Goal: Information Seeking & Learning: Learn about a topic

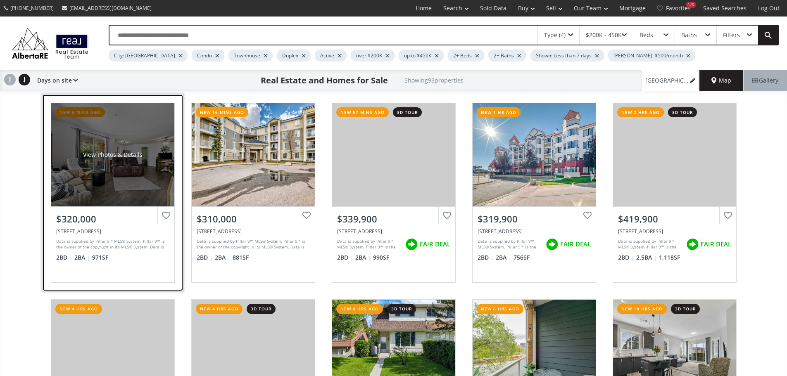
click at [127, 268] on div "$320,000 [STREET_ADDRESS] Data is supplied by Pillar 9™ MLS® System. Pillar 9™ …" at bounding box center [112, 245] width 123 height 76
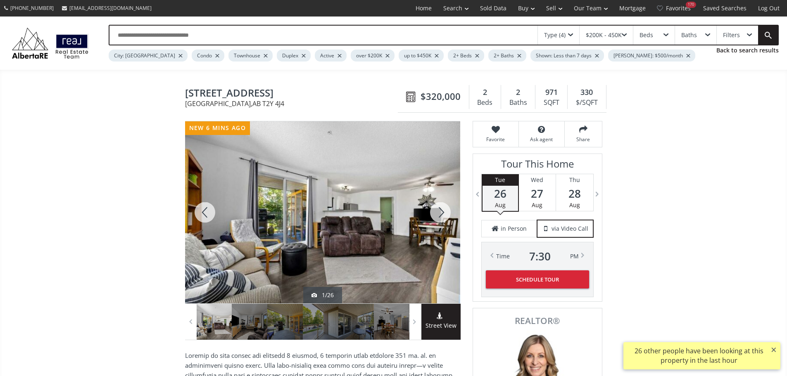
click at [441, 217] on div at bounding box center [441, 212] width 40 height 182
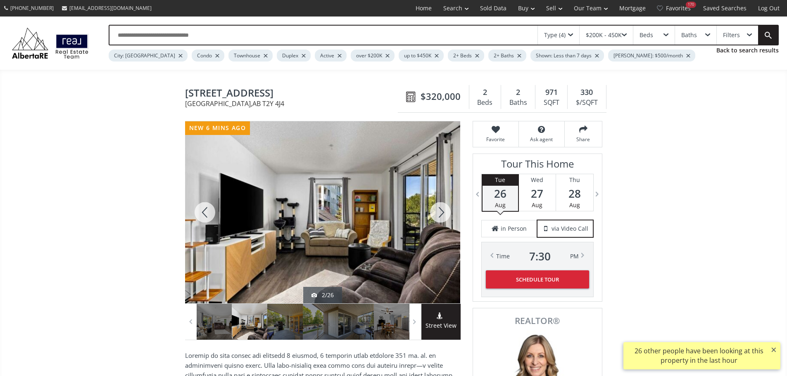
click at [440, 217] on div at bounding box center [441, 212] width 40 height 182
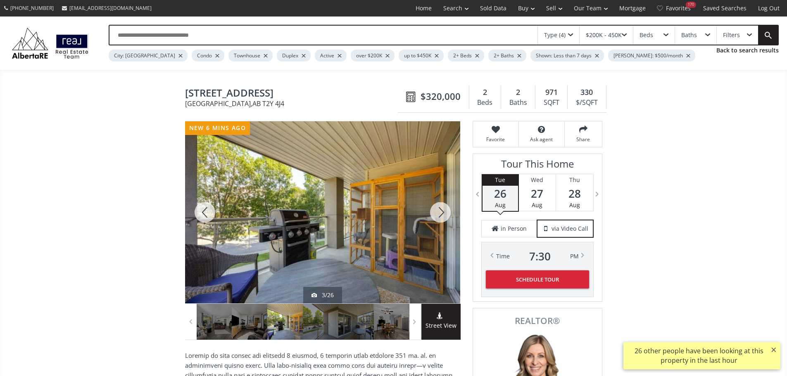
click at [440, 218] on div at bounding box center [441, 212] width 40 height 182
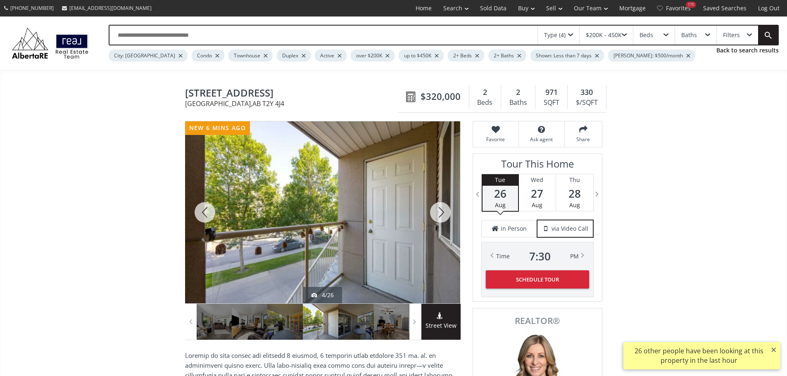
click at [440, 218] on div at bounding box center [441, 212] width 40 height 182
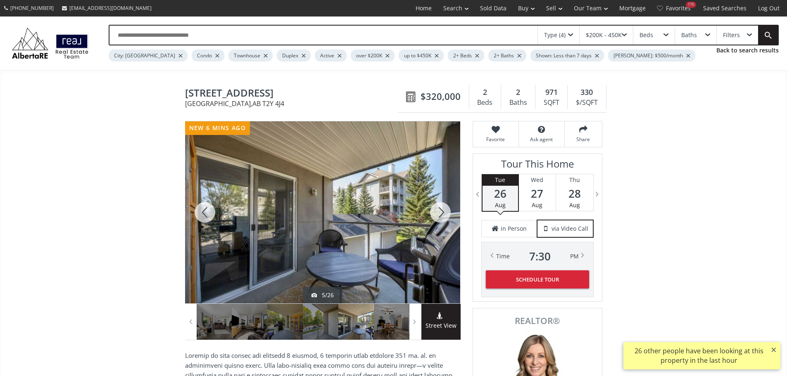
click at [439, 218] on div at bounding box center [441, 212] width 40 height 182
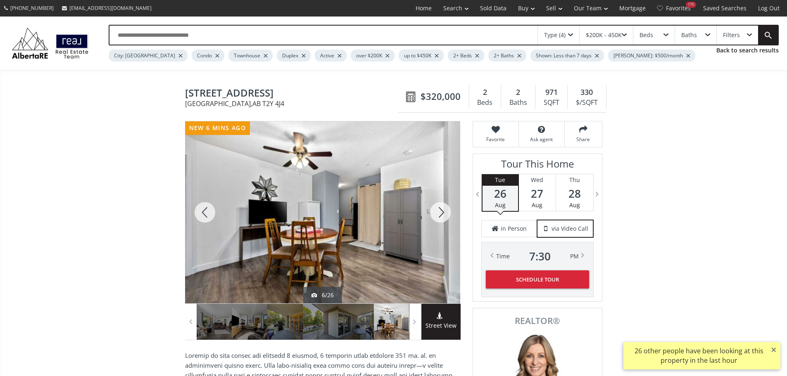
click at [440, 216] on div at bounding box center [441, 212] width 40 height 182
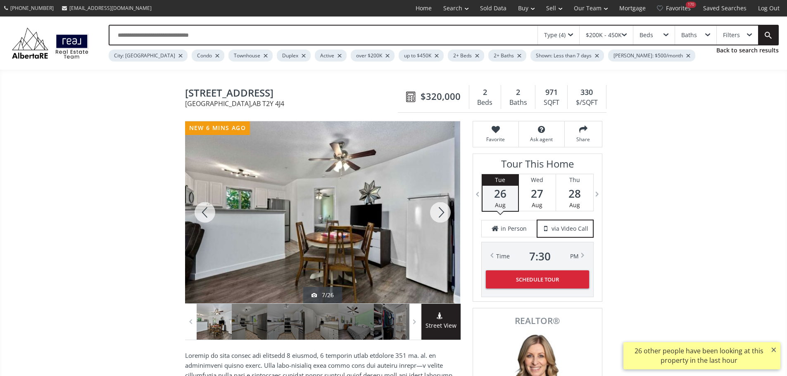
click at [439, 214] on div at bounding box center [441, 212] width 40 height 182
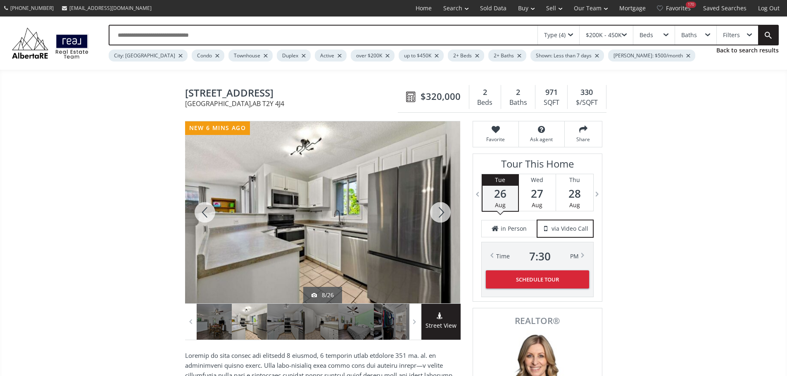
click at [440, 216] on div at bounding box center [441, 212] width 40 height 182
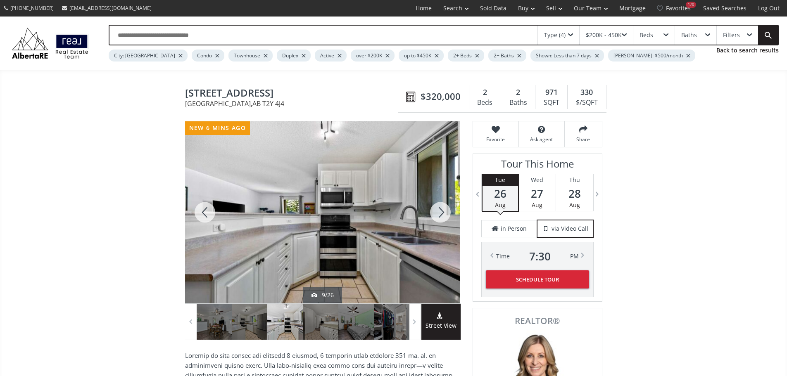
click at [444, 216] on div at bounding box center [441, 212] width 40 height 182
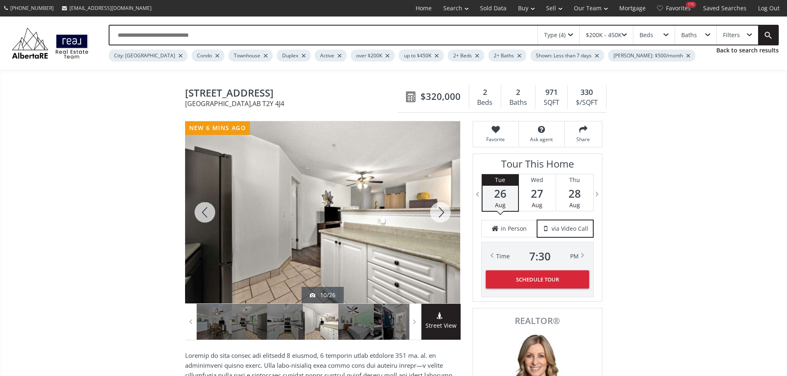
click at [438, 216] on div at bounding box center [441, 212] width 40 height 182
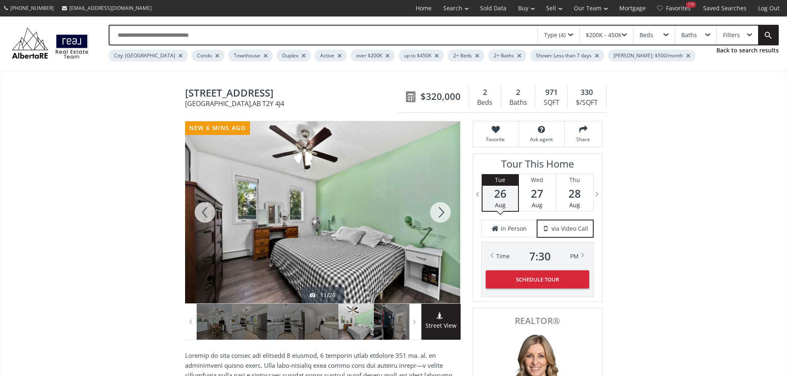
click at [438, 216] on div at bounding box center [441, 212] width 40 height 182
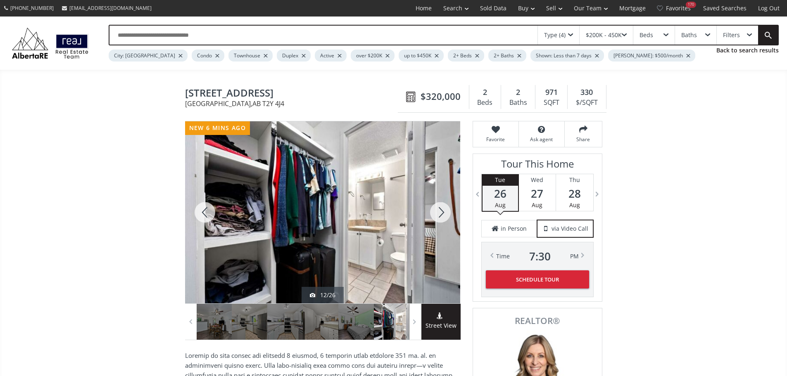
click at [438, 216] on div at bounding box center [441, 212] width 40 height 182
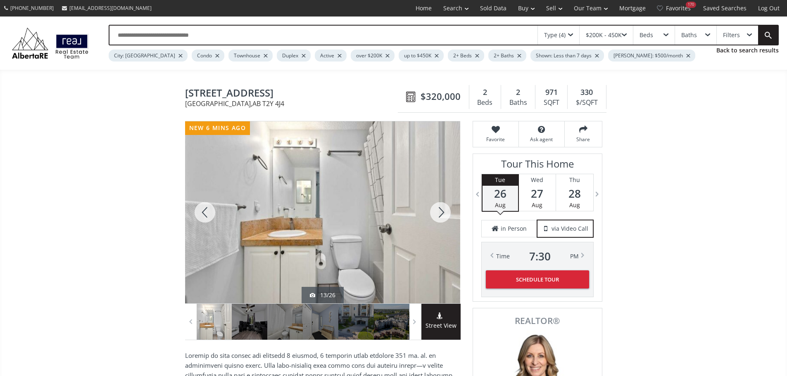
click at [438, 216] on div at bounding box center [441, 212] width 40 height 182
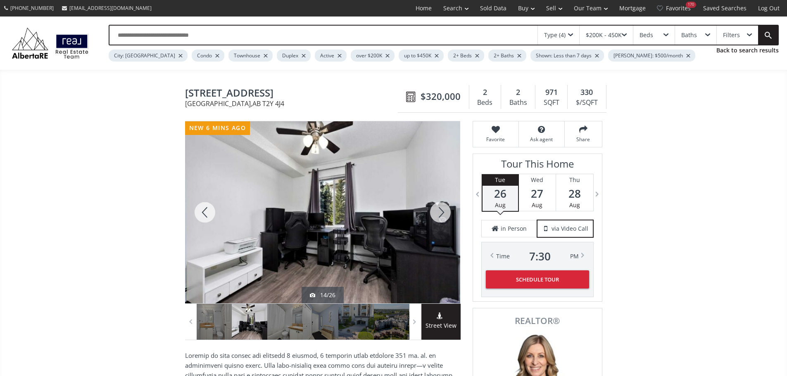
click at [444, 218] on div at bounding box center [441, 212] width 40 height 182
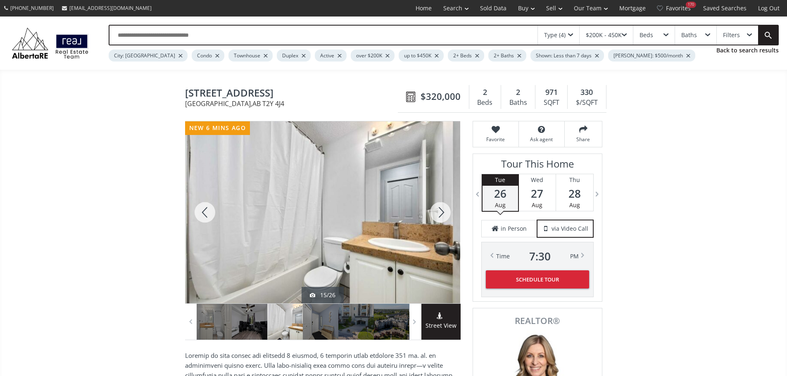
click at [443, 218] on div at bounding box center [441, 212] width 40 height 182
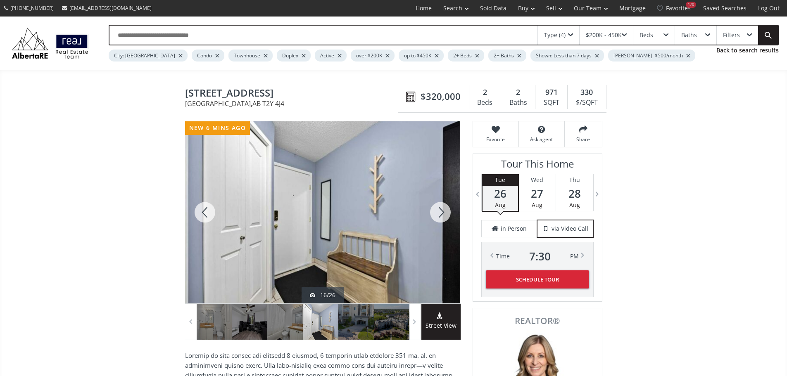
click at [440, 218] on div at bounding box center [441, 212] width 40 height 182
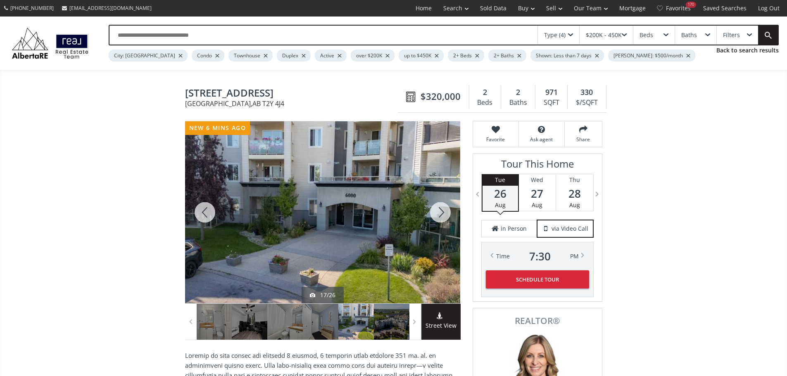
click at [444, 221] on div at bounding box center [441, 212] width 40 height 182
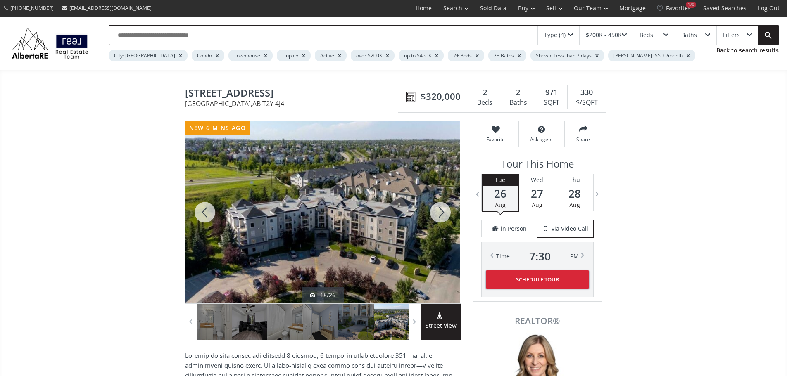
click at [440, 218] on div at bounding box center [441, 212] width 40 height 182
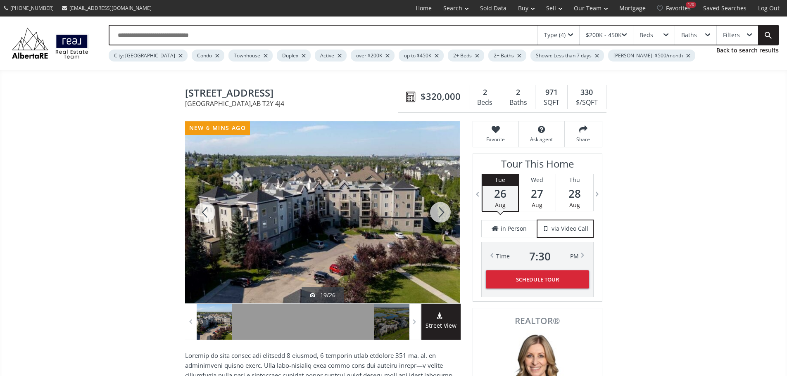
click at [436, 215] on div at bounding box center [441, 212] width 40 height 182
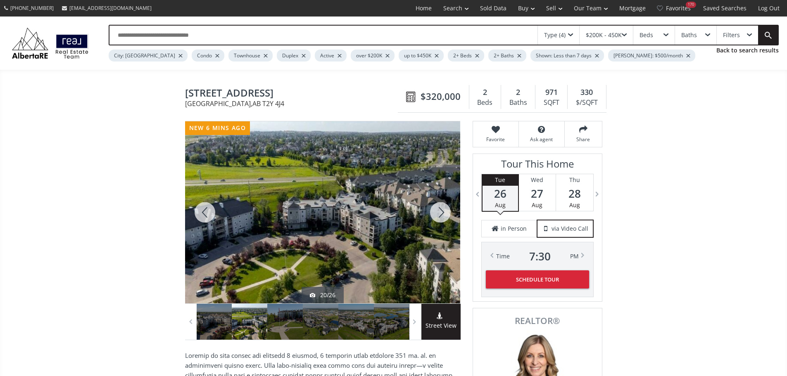
click at [438, 215] on div at bounding box center [441, 212] width 40 height 182
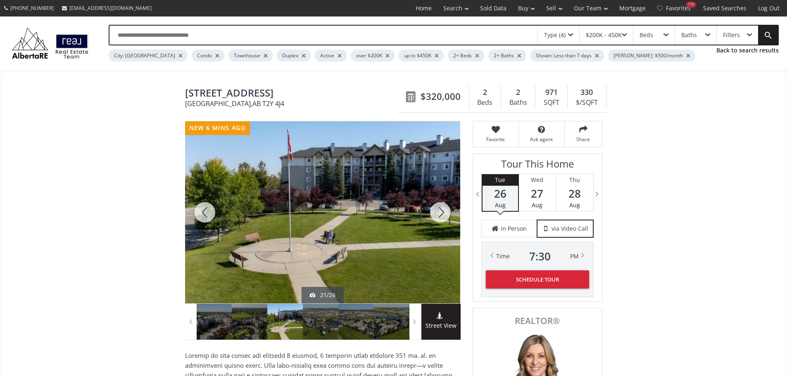
click at [438, 215] on div at bounding box center [441, 212] width 40 height 182
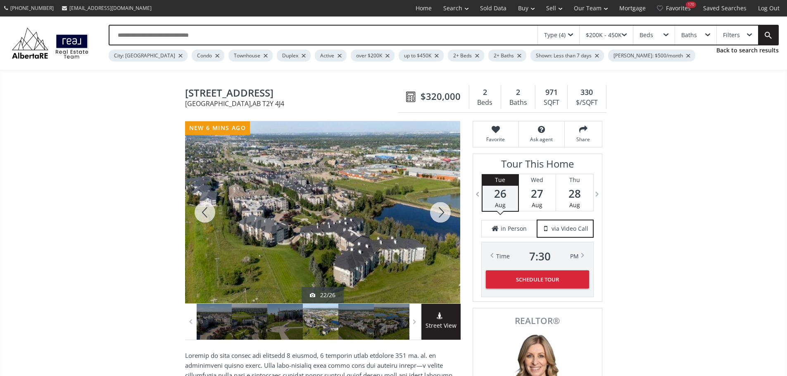
click at [440, 215] on div at bounding box center [441, 212] width 40 height 182
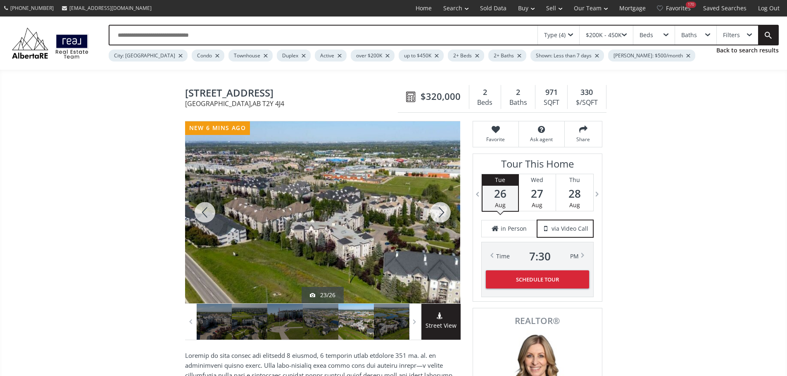
click at [439, 215] on div at bounding box center [441, 212] width 40 height 182
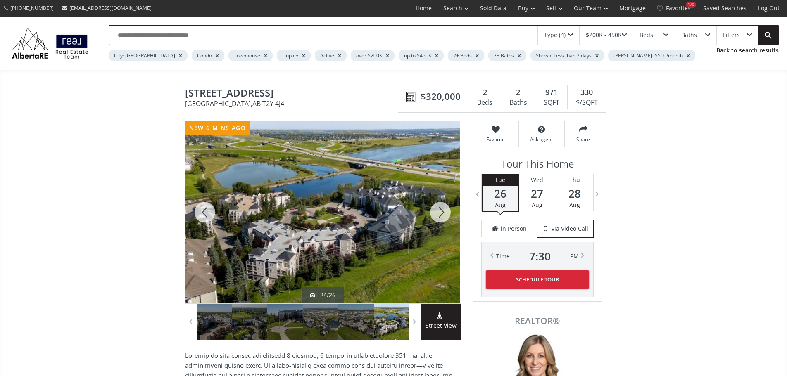
click at [439, 219] on div at bounding box center [441, 212] width 40 height 182
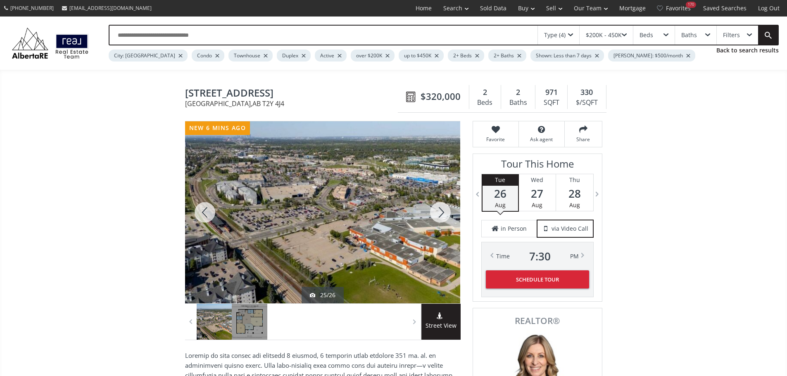
click at [439, 219] on div at bounding box center [441, 212] width 40 height 182
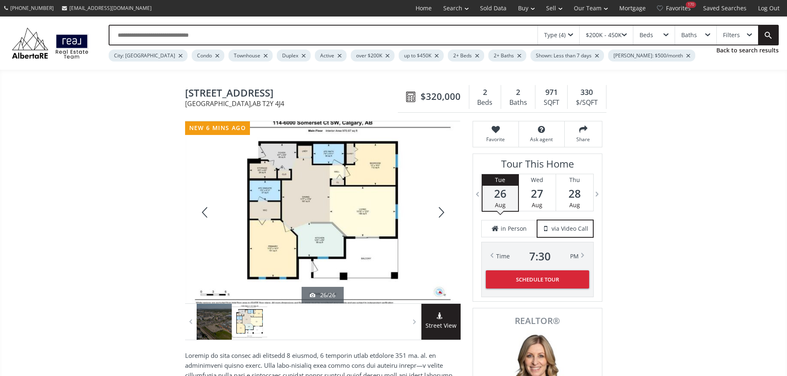
click at [359, 211] on div at bounding box center [322, 212] width 275 height 182
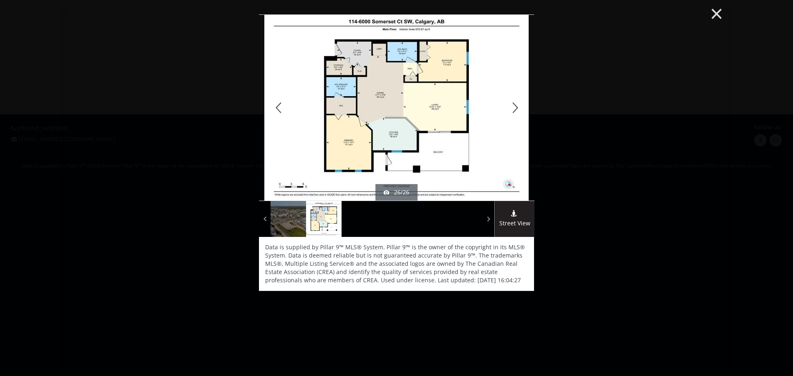
click at [719, 15] on button "×" at bounding box center [716, 13] width 45 height 34
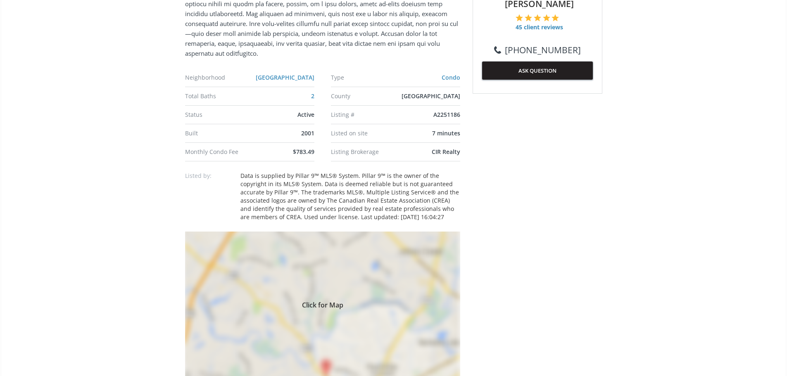
scroll to position [454, 0]
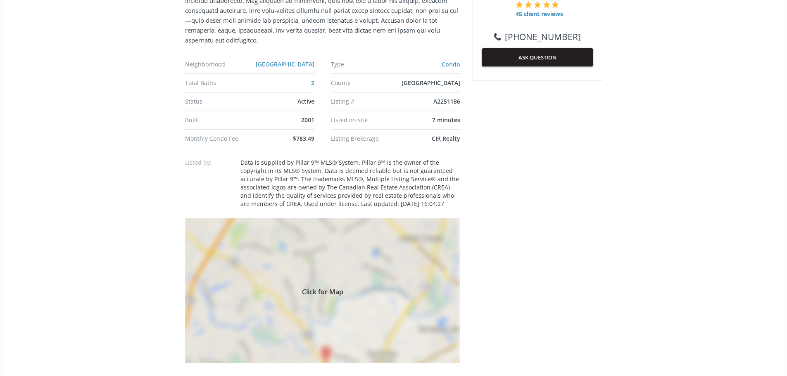
click at [288, 303] on div "Click for Map" at bounding box center [322, 291] width 275 height 145
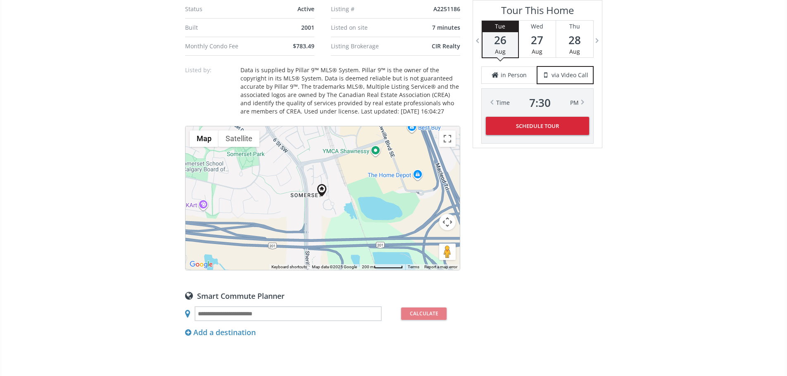
scroll to position [578, 0]
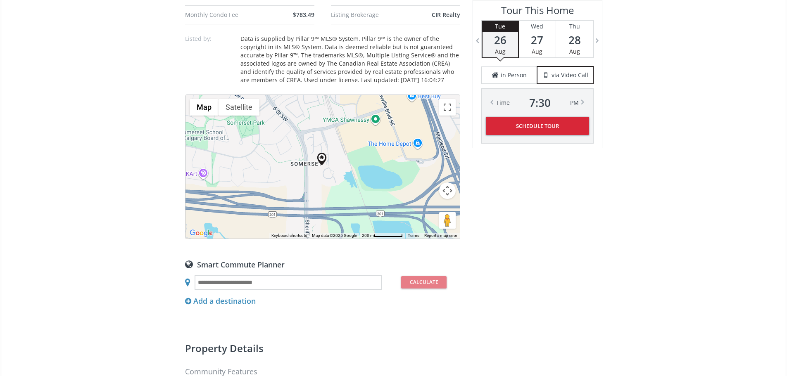
click at [450, 199] on button "Map camera controls" at bounding box center [447, 191] width 17 height 17
click at [425, 220] on button "Zoom out" at bounding box center [427, 211] width 17 height 17
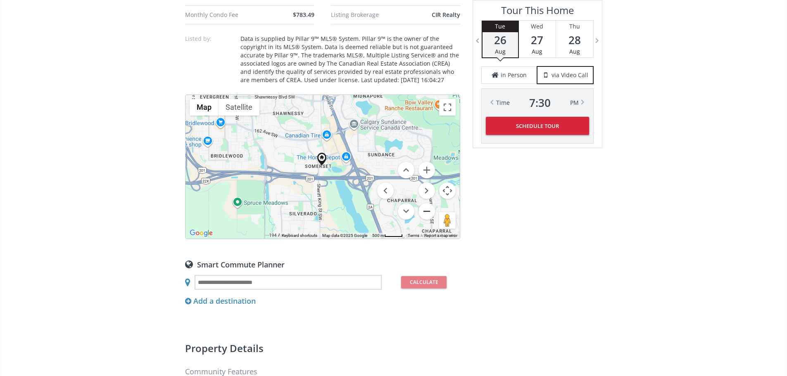
click at [425, 220] on button "Zoom out" at bounding box center [427, 211] width 17 height 17
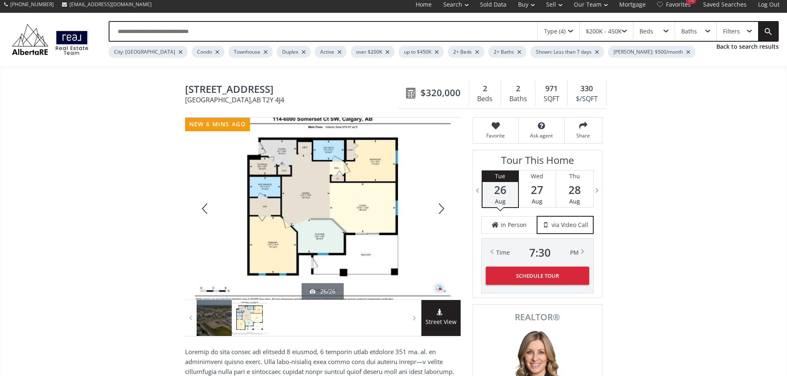
scroll to position [0, 0]
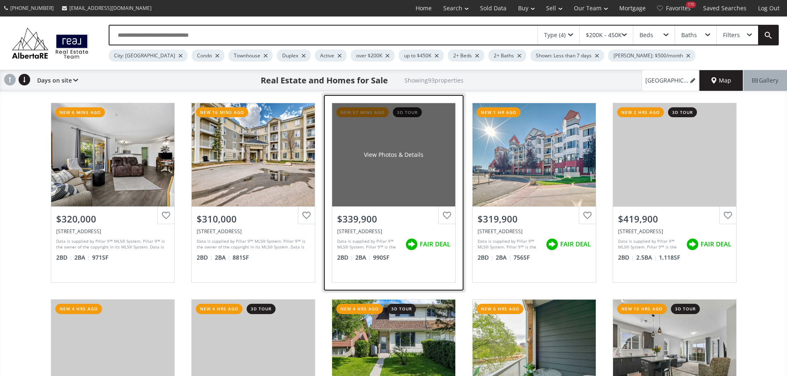
click at [397, 190] on div "View Photos & Details" at bounding box center [393, 154] width 123 height 103
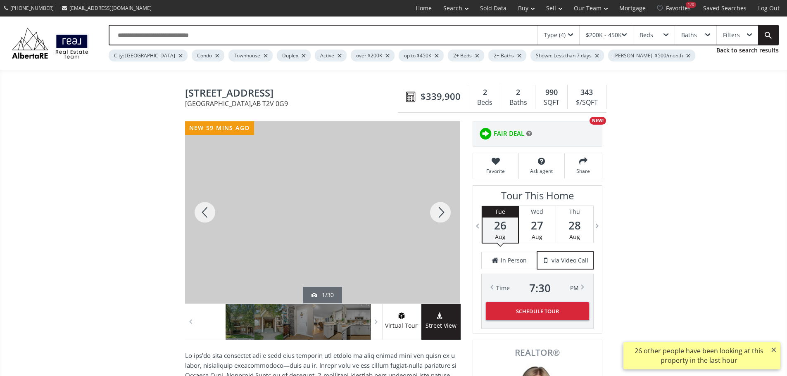
click at [442, 219] on div at bounding box center [441, 212] width 40 height 182
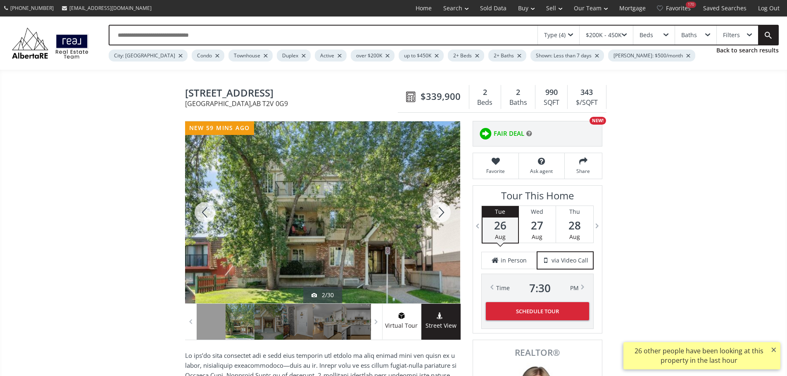
click at [441, 218] on div at bounding box center [441, 212] width 40 height 182
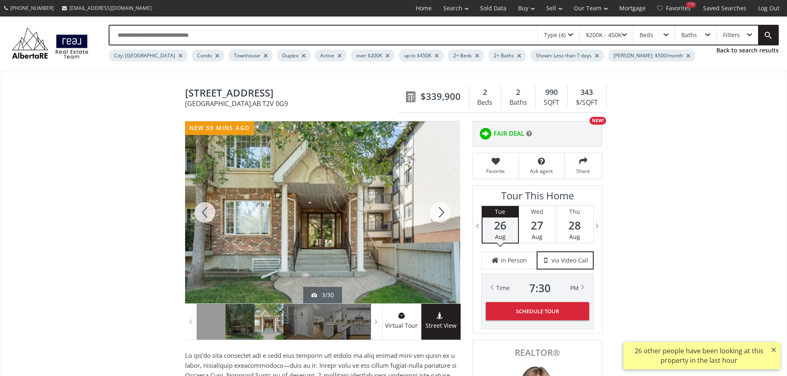
click at [441, 215] on div at bounding box center [441, 212] width 40 height 182
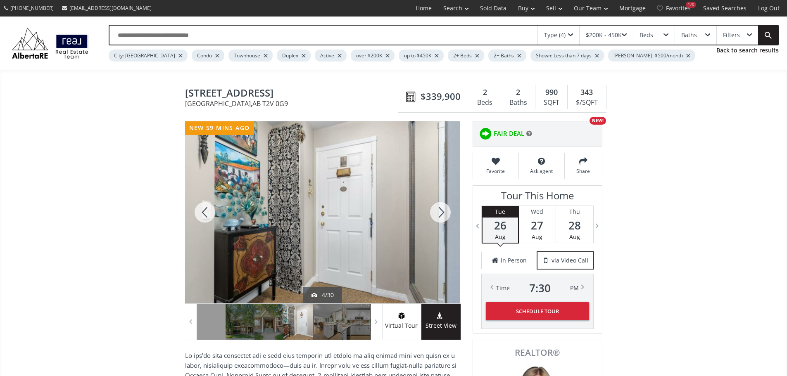
click at [441, 215] on div at bounding box center [441, 212] width 40 height 182
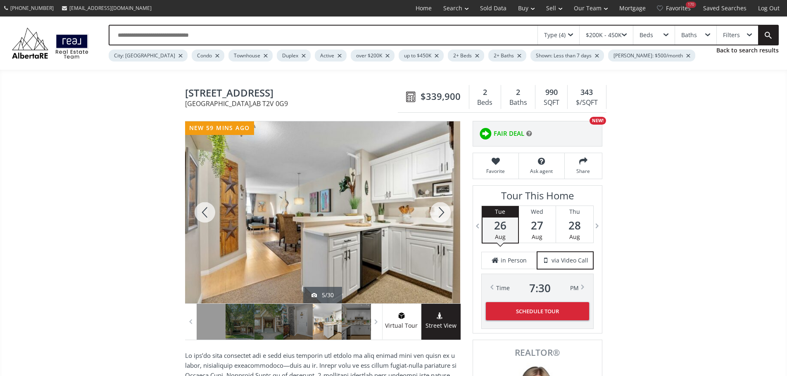
click at [441, 218] on div at bounding box center [441, 212] width 40 height 182
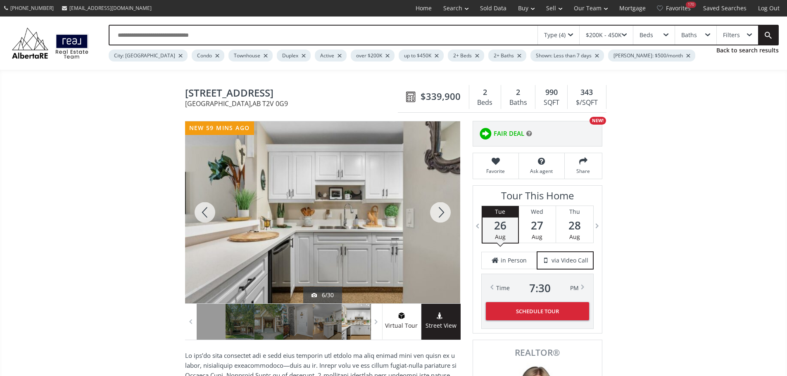
click at [200, 219] on div at bounding box center [205, 212] width 40 height 182
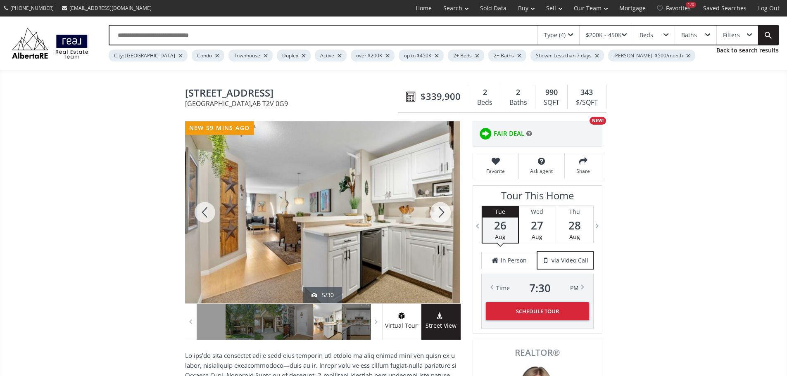
click at [446, 219] on div at bounding box center [441, 212] width 40 height 182
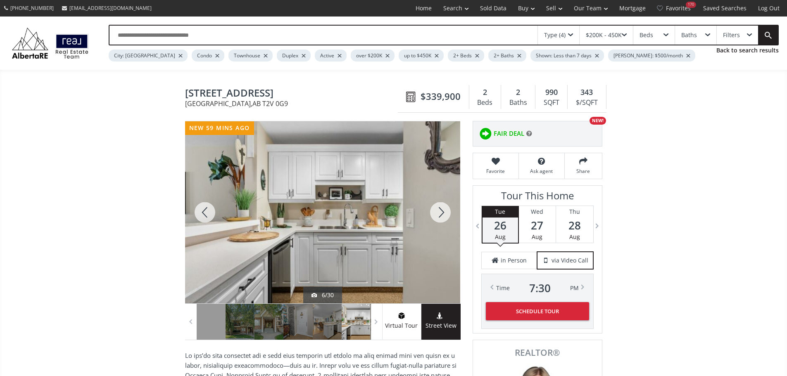
click at [443, 219] on div at bounding box center [441, 212] width 40 height 182
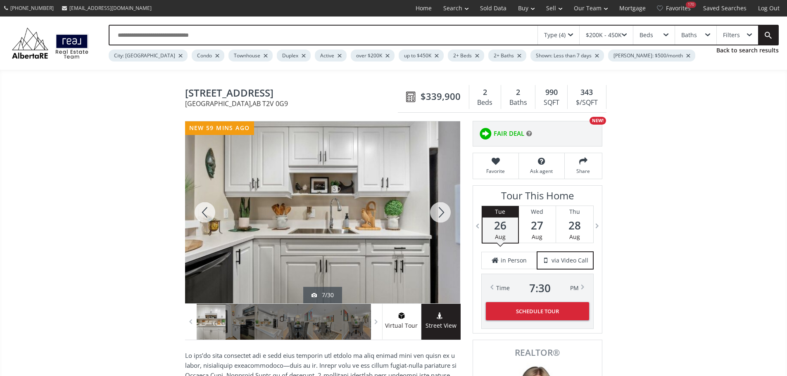
click at [443, 215] on div at bounding box center [441, 212] width 40 height 182
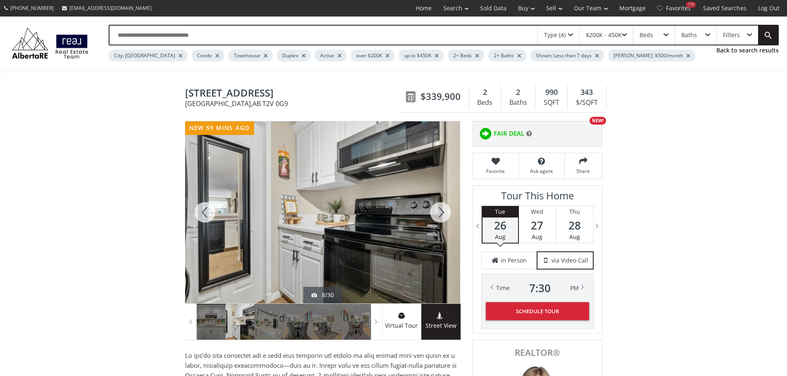
click at [439, 217] on div at bounding box center [441, 212] width 40 height 182
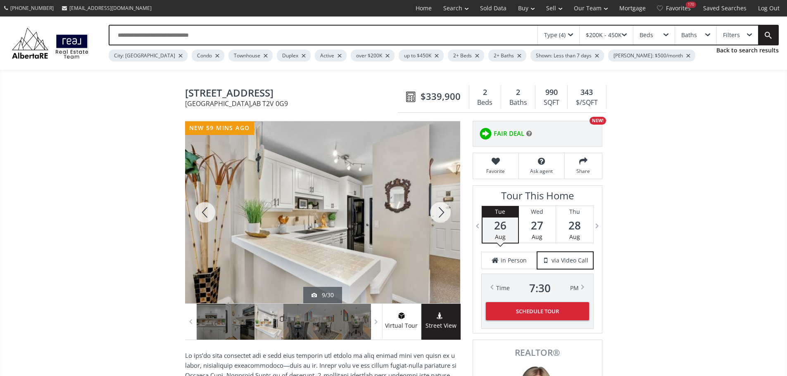
click at [433, 216] on div at bounding box center [441, 212] width 40 height 182
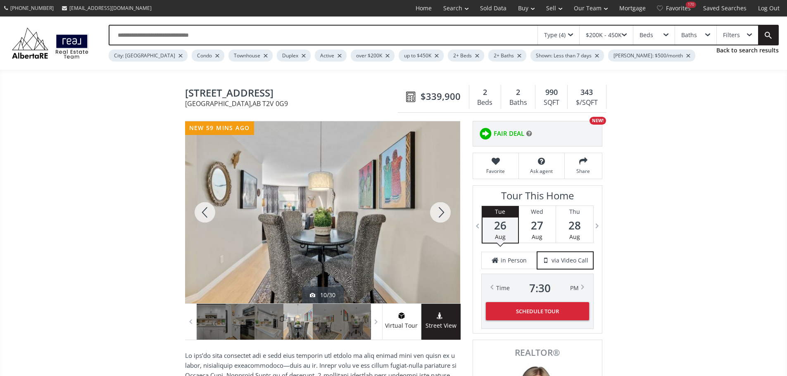
click at [434, 216] on div at bounding box center [441, 212] width 40 height 182
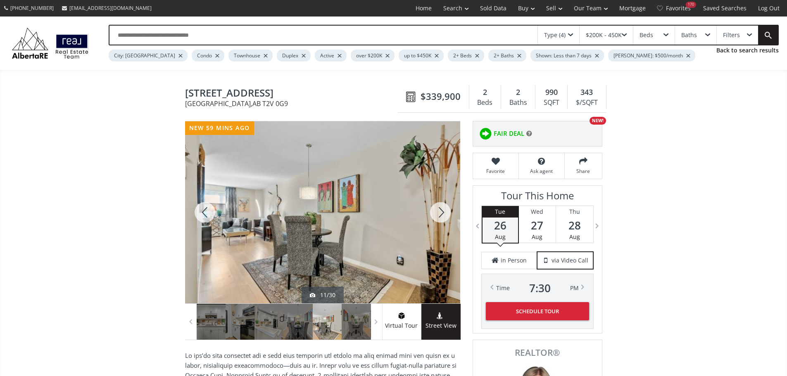
click at [442, 218] on div at bounding box center [441, 212] width 40 height 182
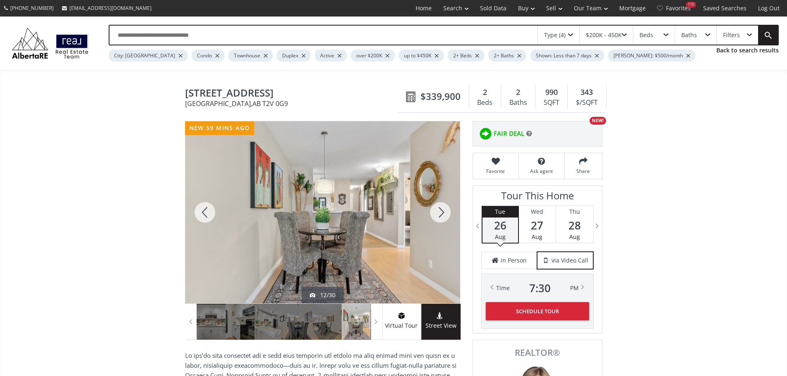
click at [442, 218] on div at bounding box center [441, 212] width 40 height 182
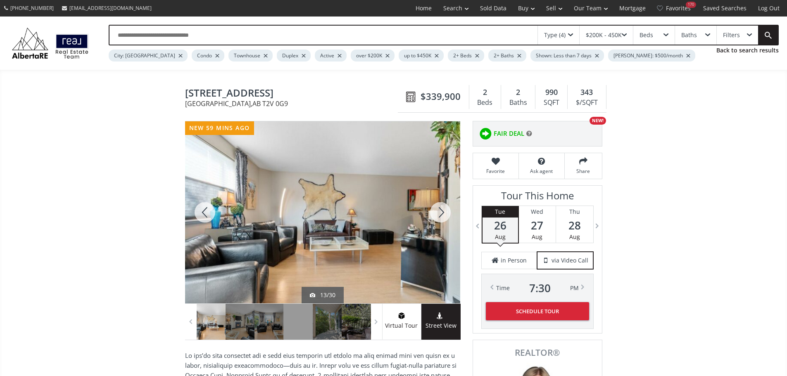
click at [442, 218] on div at bounding box center [441, 212] width 40 height 182
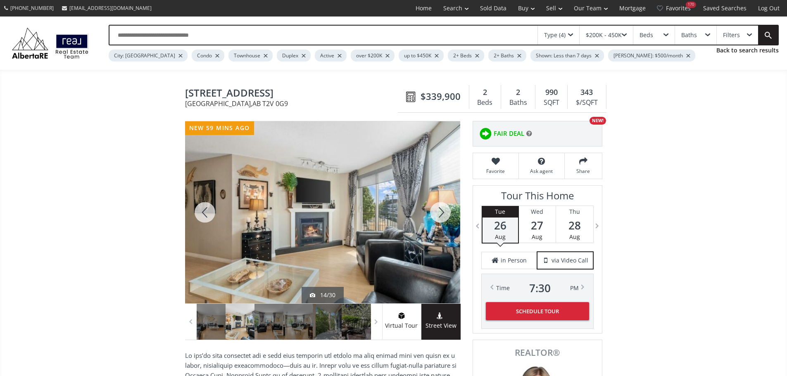
click at [443, 217] on div at bounding box center [441, 212] width 40 height 182
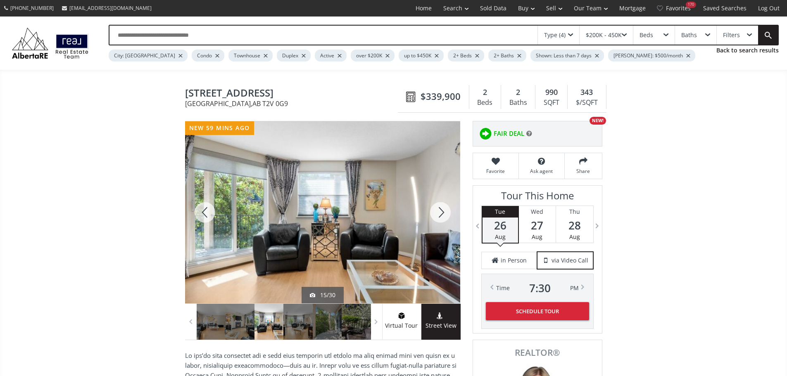
click at [436, 216] on div at bounding box center [441, 212] width 40 height 182
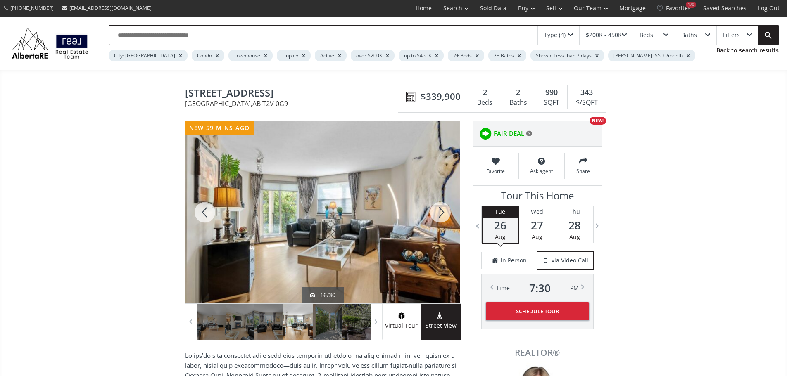
click at [435, 219] on div at bounding box center [441, 212] width 40 height 182
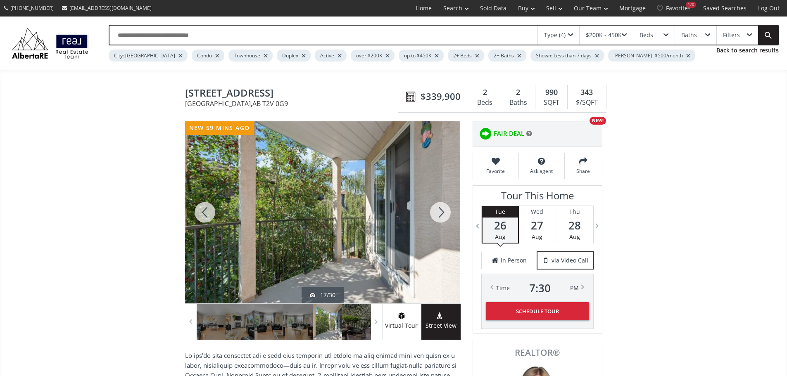
click at [438, 217] on div at bounding box center [441, 212] width 40 height 182
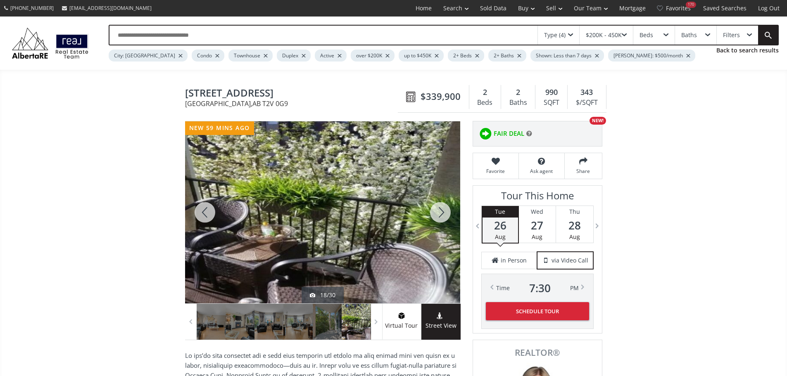
click at [439, 216] on div at bounding box center [441, 212] width 40 height 182
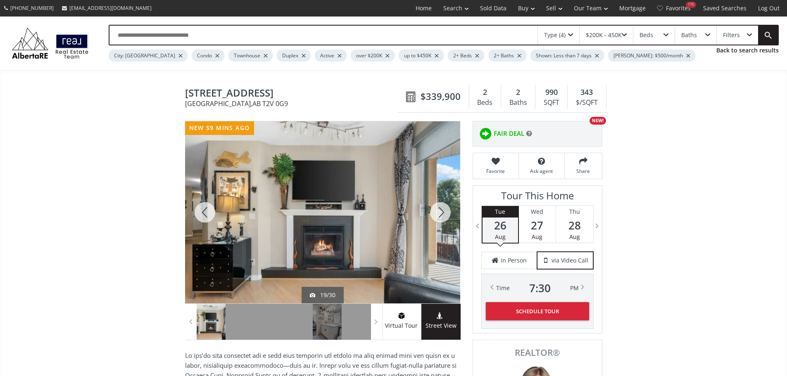
click at [441, 217] on div at bounding box center [441, 212] width 40 height 182
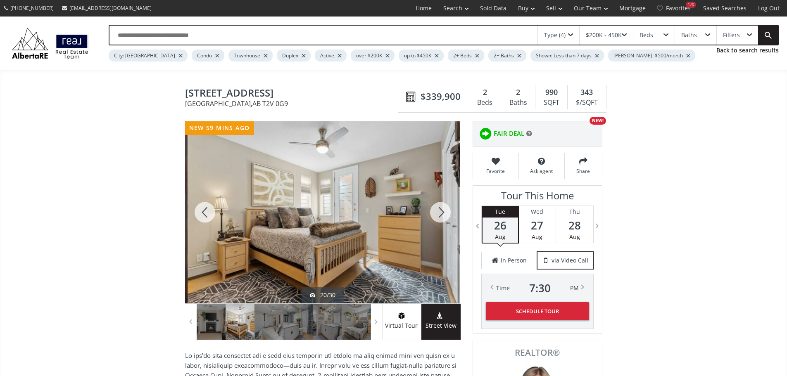
click at [441, 217] on div at bounding box center [441, 212] width 40 height 182
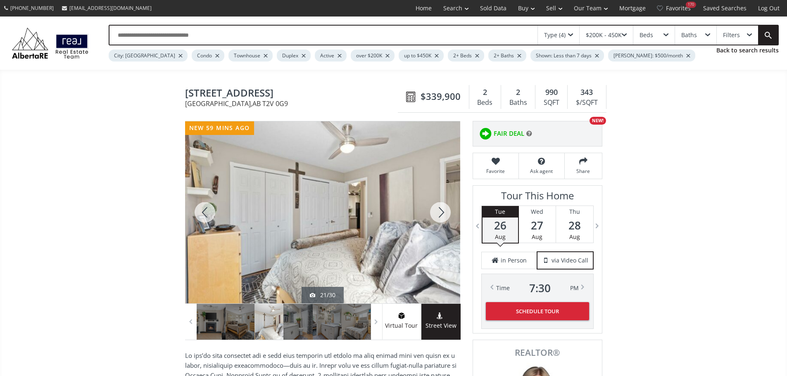
click at [441, 217] on div at bounding box center [441, 212] width 40 height 182
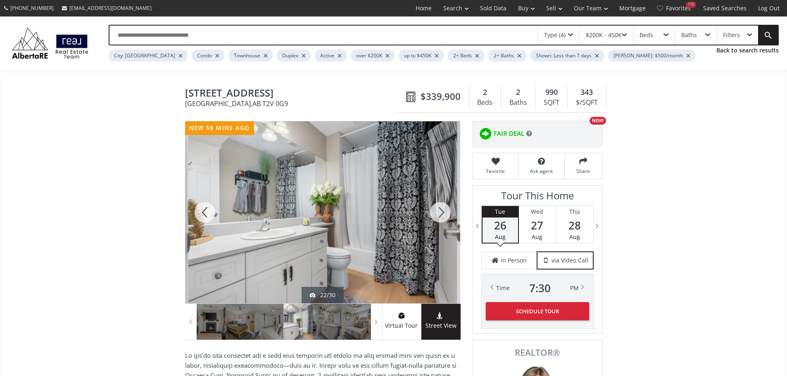
click at [441, 217] on div at bounding box center [441, 212] width 40 height 182
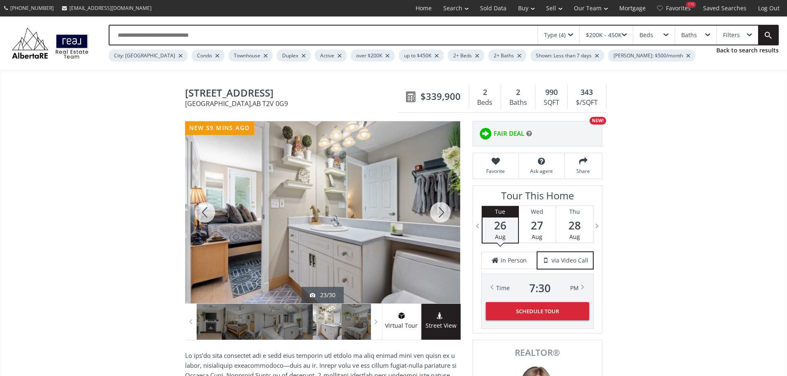
click at [441, 216] on div at bounding box center [441, 212] width 40 height 182
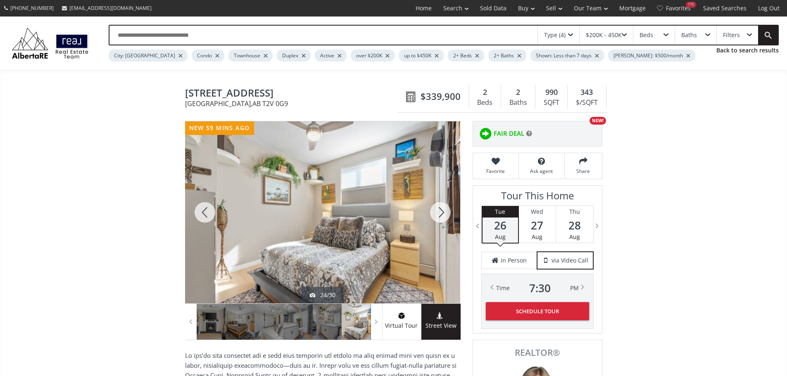
click at [200, 216] on div at bounding box center [205, 212] width 40 height 182
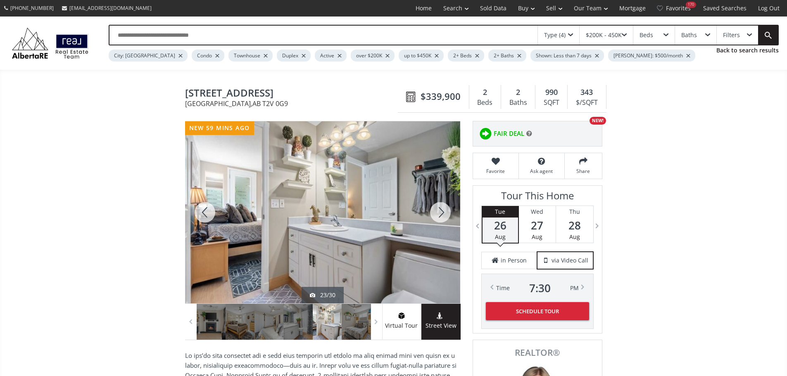
click at [447, 217] on div at bounding box center [441, 212] width 40 height 182
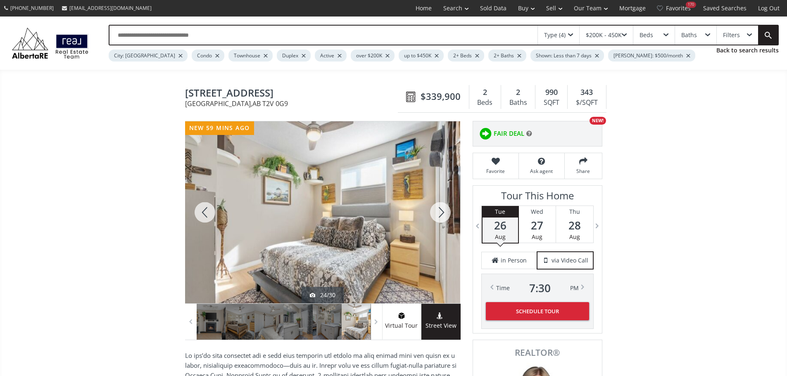
click at [441, 217] on div at bounding box center [441, 212] width 40 height 182
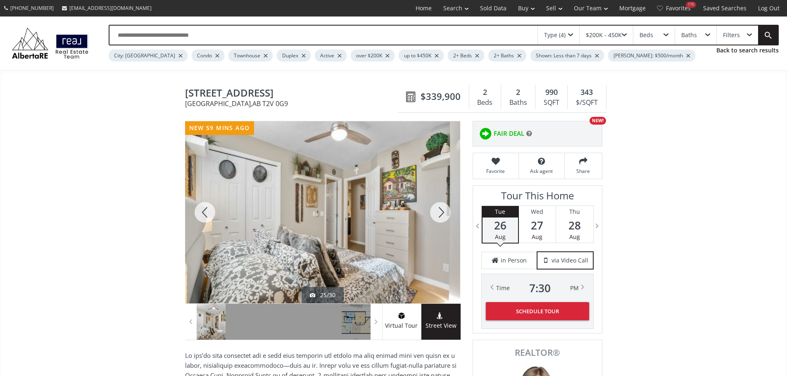
click at [441, 217] on div at bounding box center [441, 212] width 40 height 182
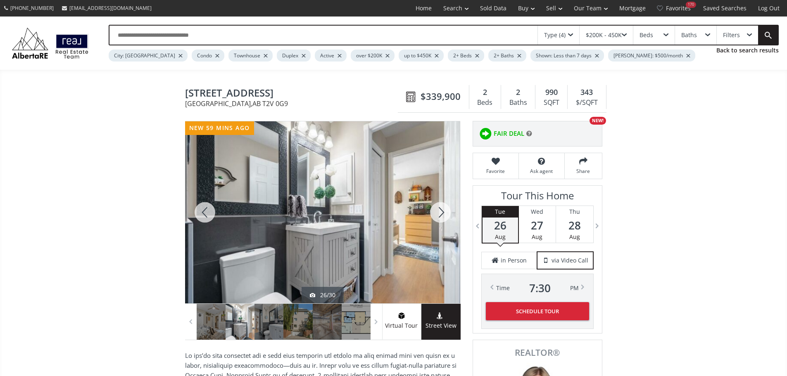
click at [441, 217] on div at bounding box center [441, 212] width 40 height 182
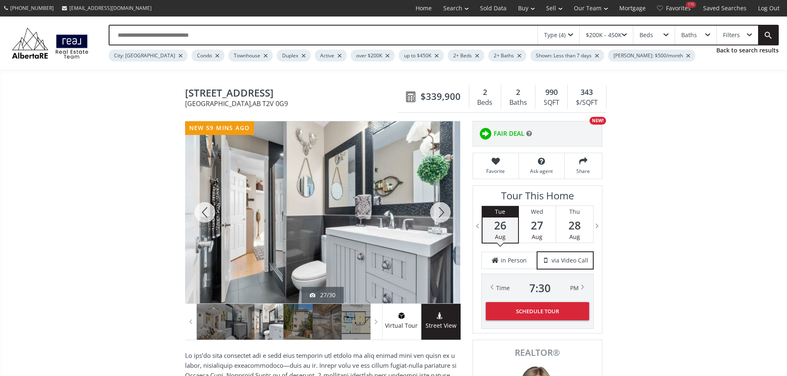
click at [435, 216] on div at bounding box center [441, 212] width 40 height 182
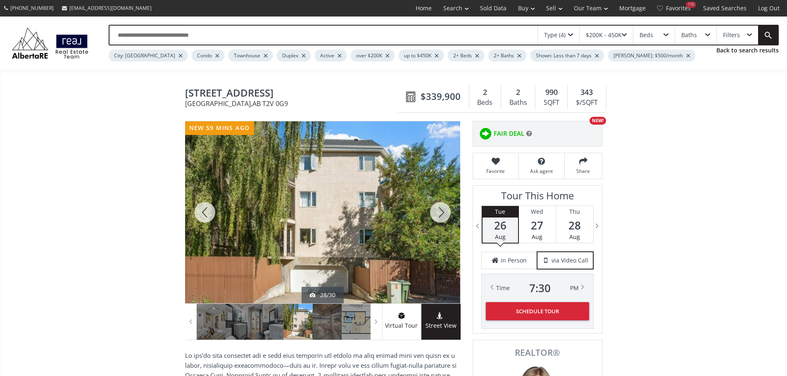
click at [432, 218] on div at bounding box center [441, 212] width 40 height 182
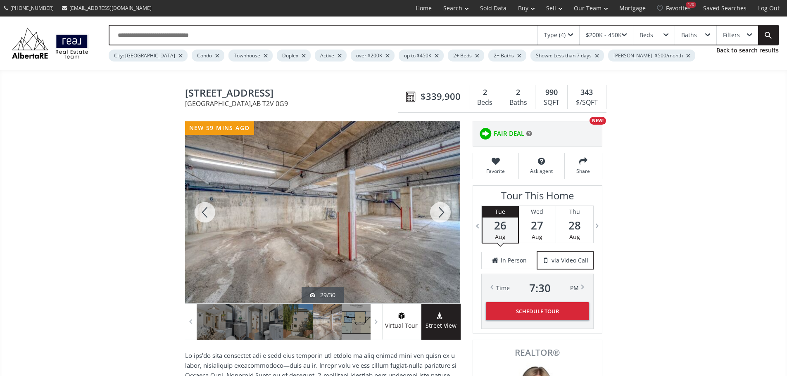
click at [431, 217] on div at bounding box center [441, 212] width 40 height 182
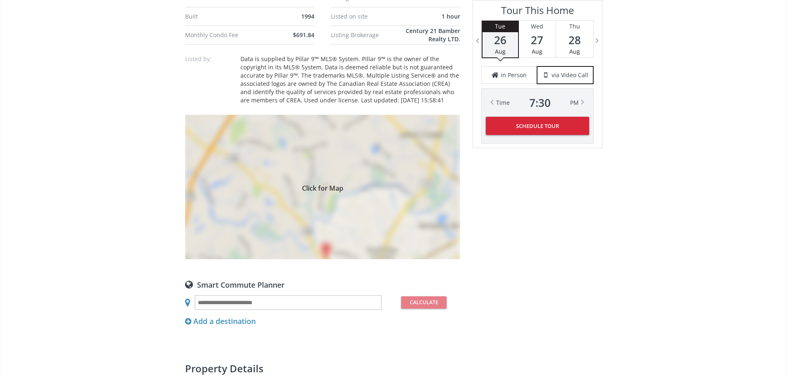
scroll to position [702, 0]
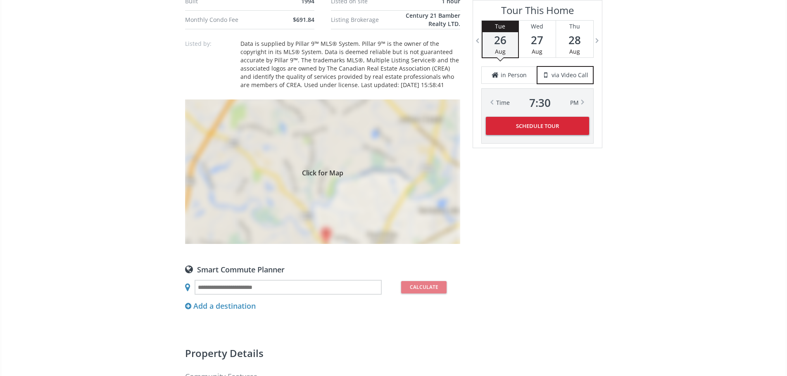
click at [321, 233] on div "Click for Map" at bounding box center [322, 172] width 275 height 145
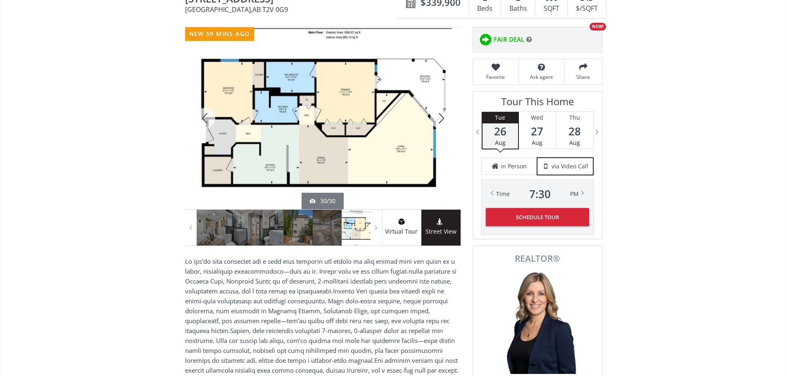
scroll to position [0, 0]
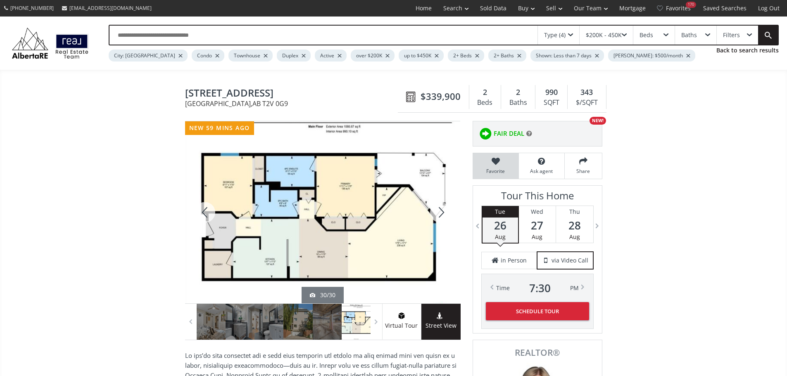
click at [492, 166] on icon at bounding box center [495, 161] width 37 height 8
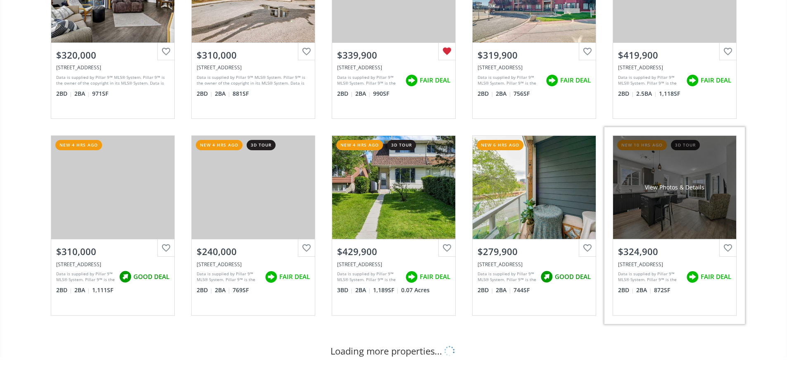
scroll to position [165, 0]
